Goal: Check status: Check status

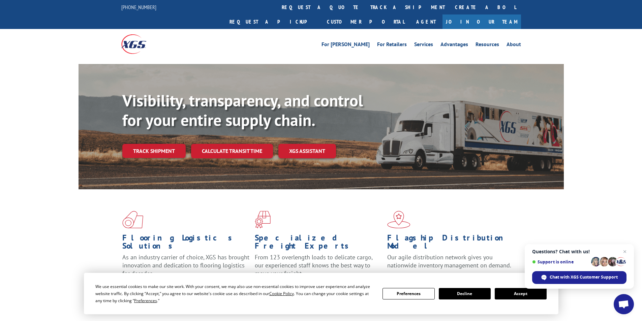
click at [526, 294] on button "Accept" at bounding box center [521, 293] width 52 height 11
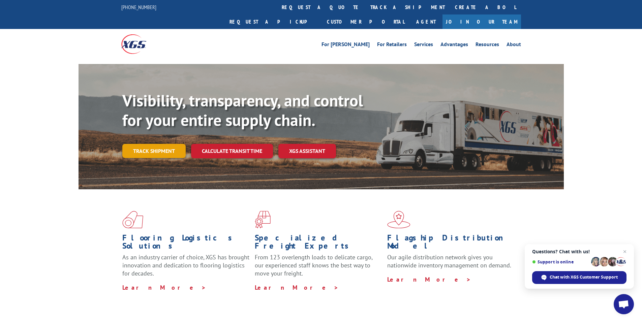
click at [161, 144] on link "Track shipment" at bounding box center [153, 151] width 63 height 14
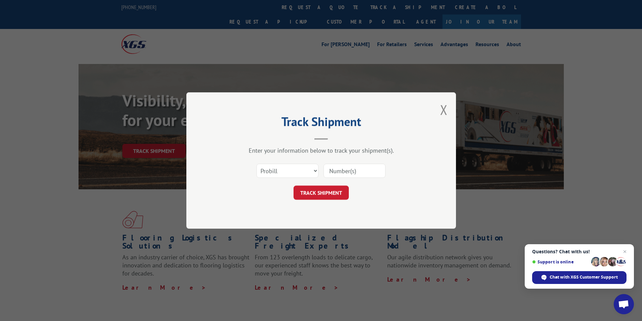
click at [349, 168] on input at bounding box center [354, 171] width 62 height 14
click at [337, 170] on input at bounding box center [354, 171] width 62 height 14
paste input "17095609"
type input "17095609"
click at [333, 193] on button "TRACK SHIPMENT" at bounding box center [320, 193] width 55 height 14
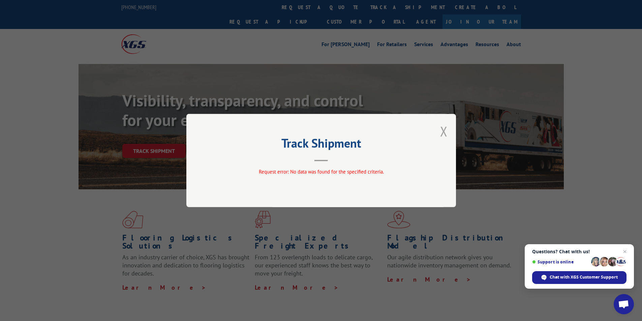
click at [443, 129] on button "Close modal" at bounding box center [443, 131] width 7 height 18
